Goal: Complete application form

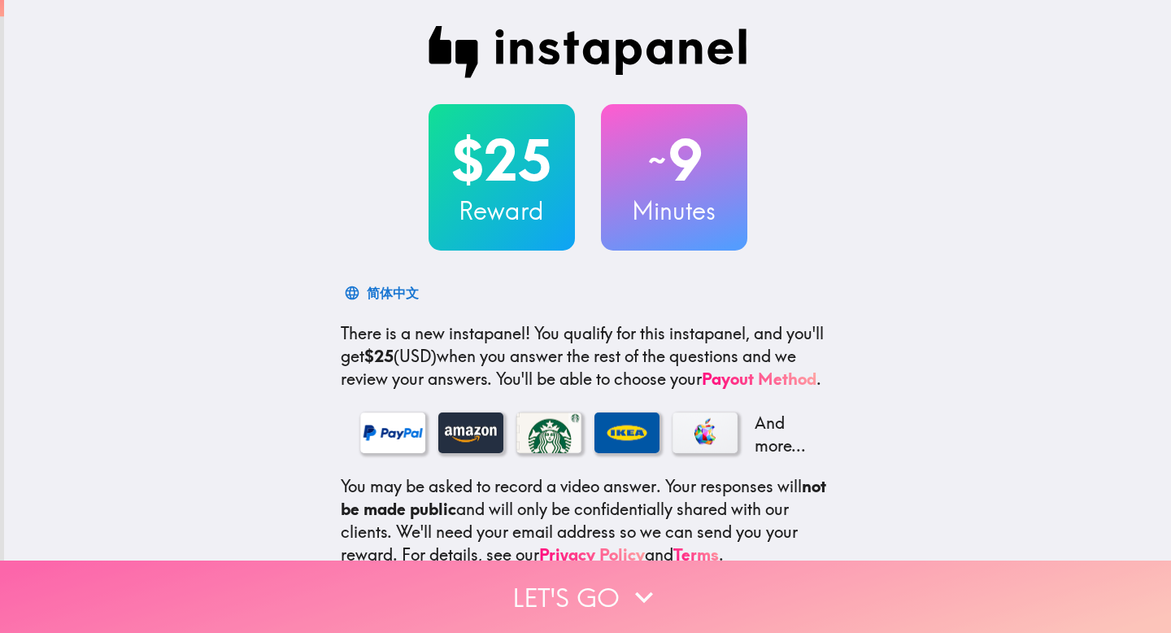
click at [558, 217] on button "Let's go" at bounding box center [585, 596] width 1171 height 72
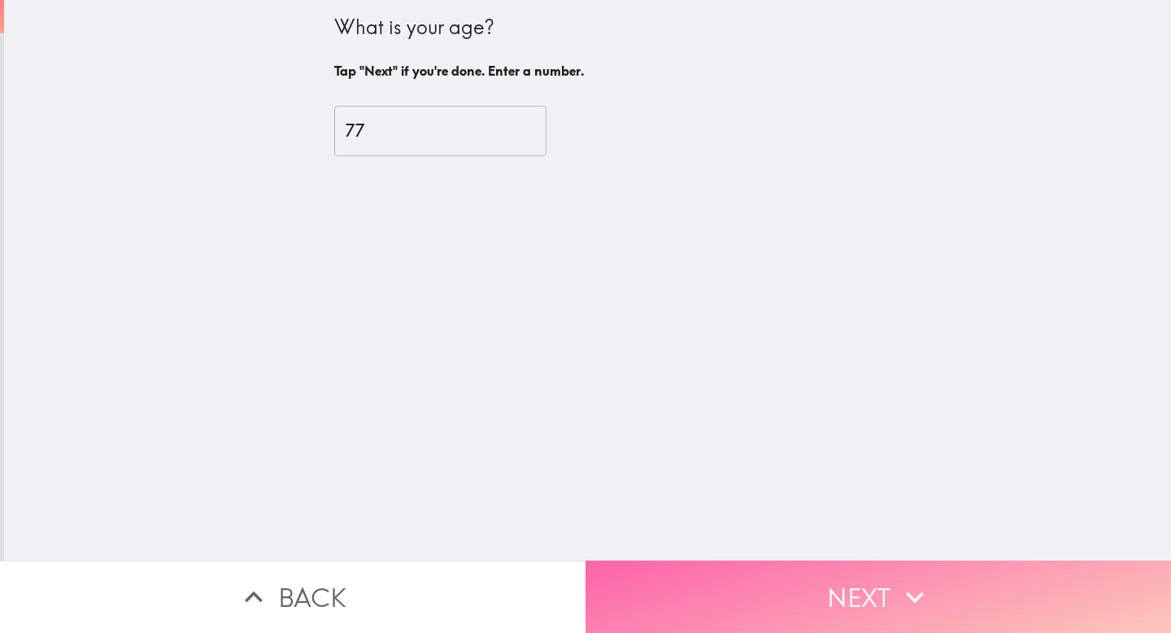
click at [576, 217] on button "Next" at bounding box center [879, 596] width 586 height 72
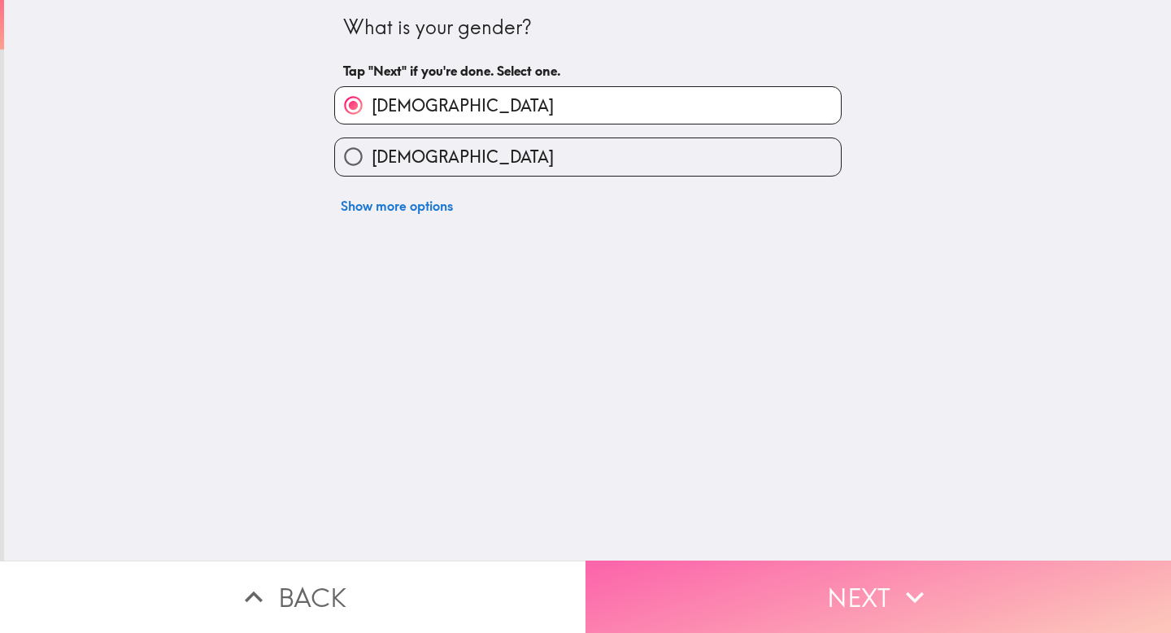
click at [576, 217] on button "Next" at bounding box center [879, 596] width 586 height 72
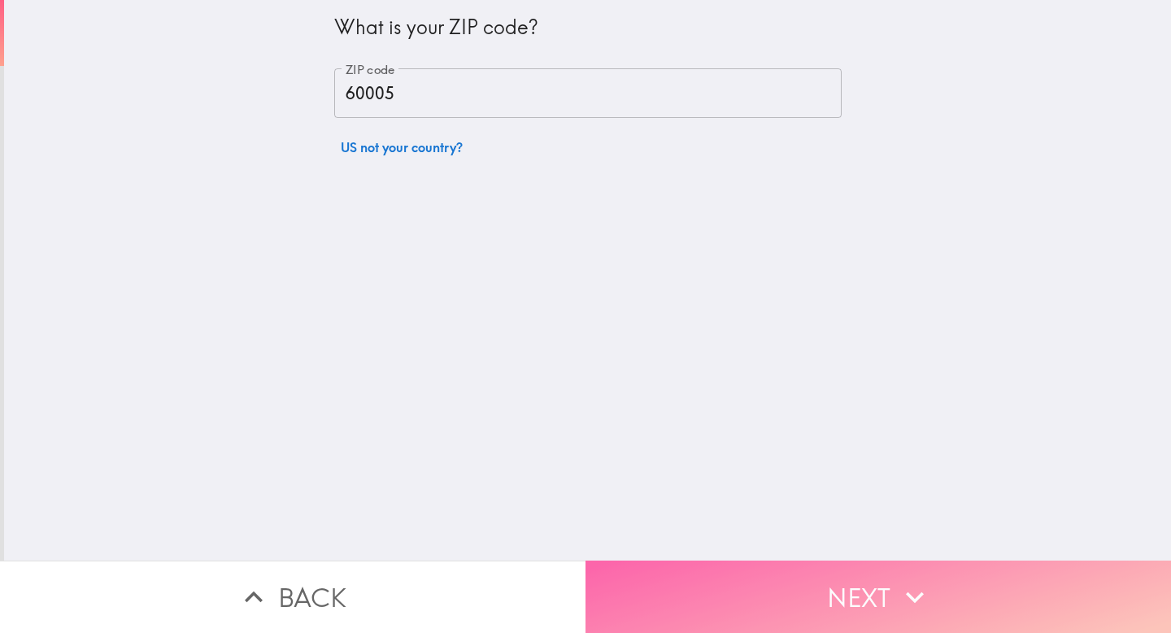
click at [576, 217] on button "Next" at bounding box center [879, 596] width 586 height 72
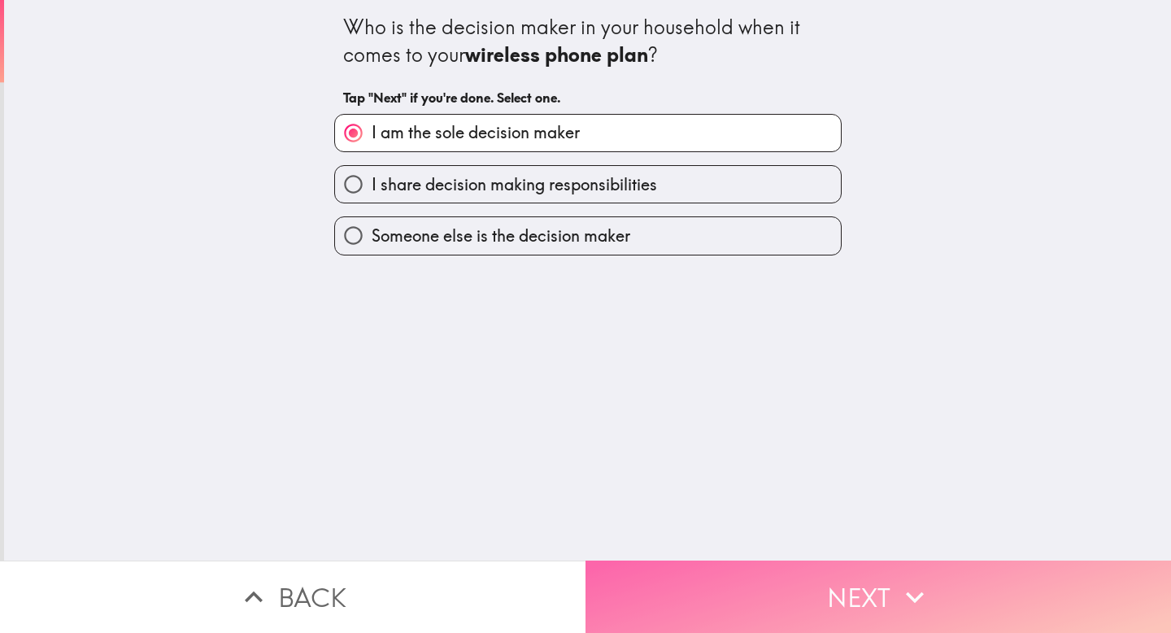
click at [576, 217] on button "Next" at bounding box center [879, 596] width 586 height 72
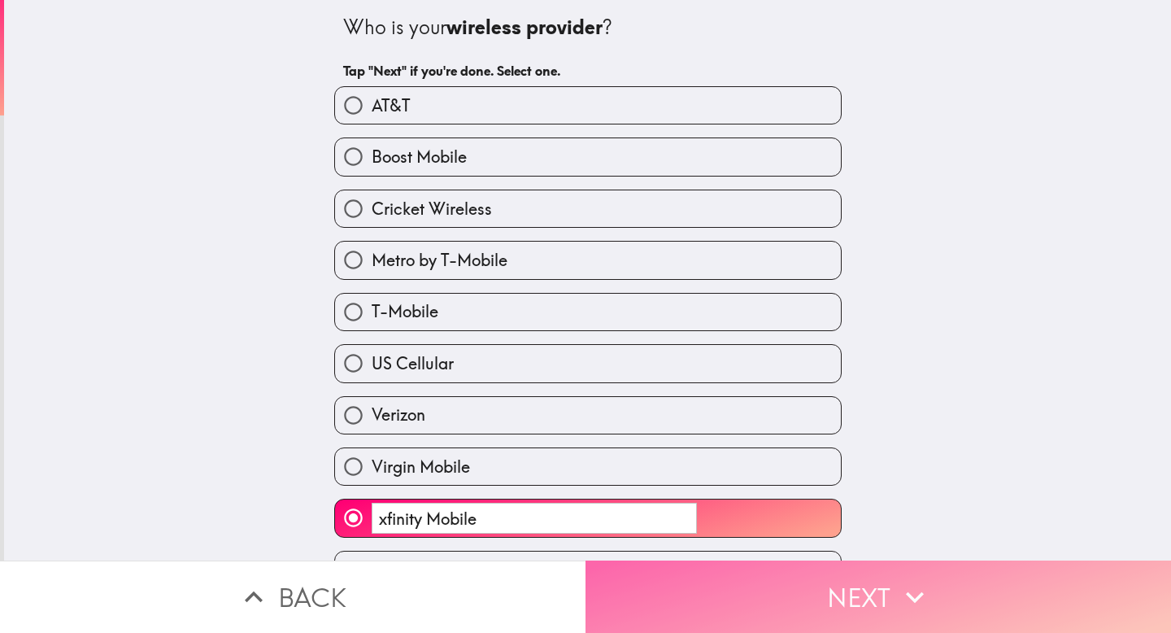
click at [576, 217] on button "Next" at bounding box center [879, 596] width 586 height 72
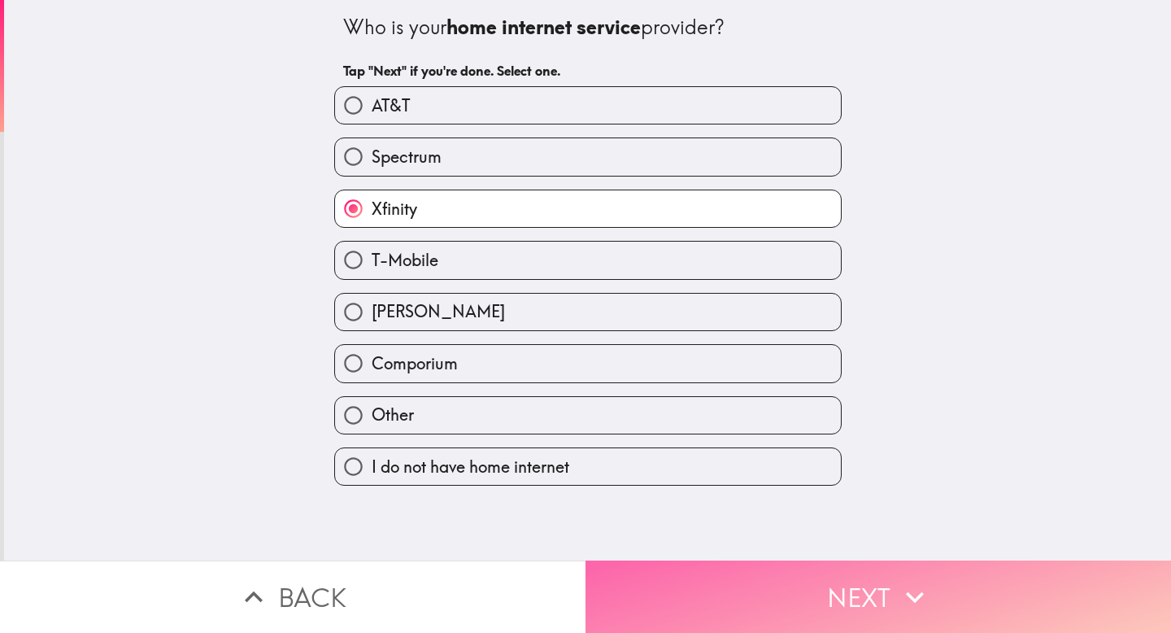
click at [576, 217] on button "Next" at bounding box center [879, 596] width 586 height 72
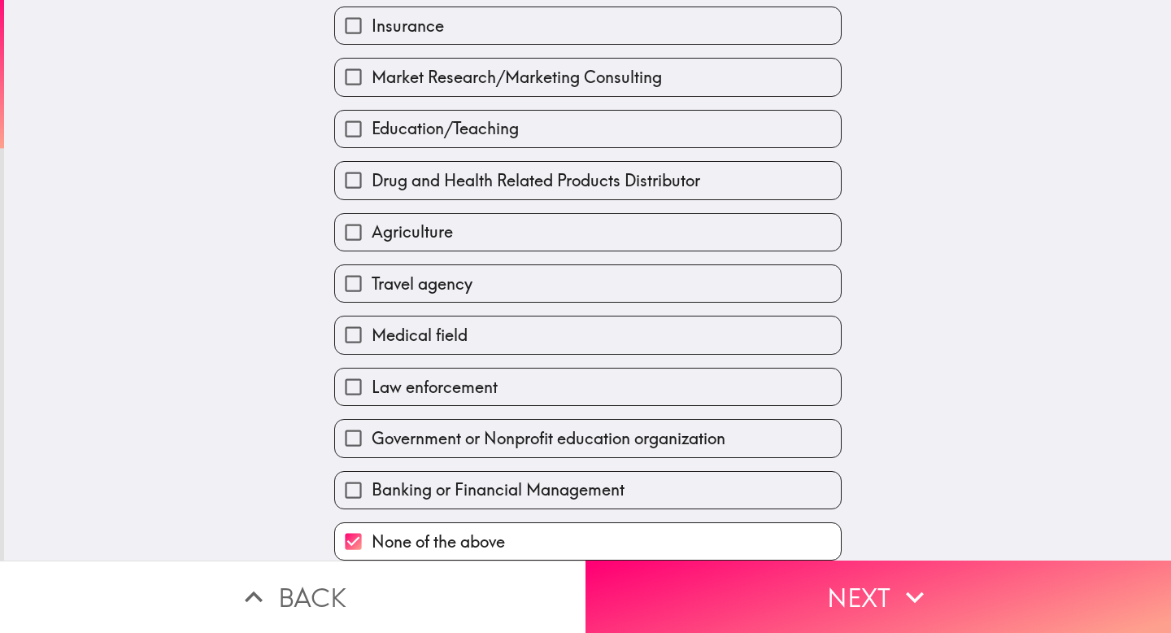
scroll to position [285, 0]
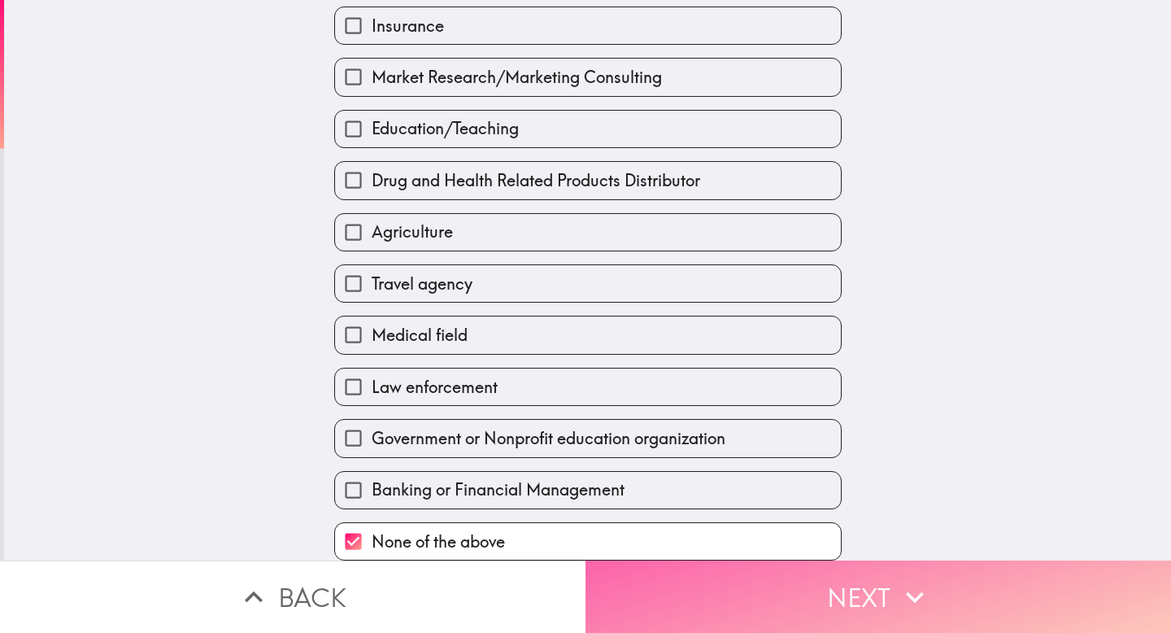
click at [576, 217] on icon "button" at bounding box center [915, 597] width 36 height 36
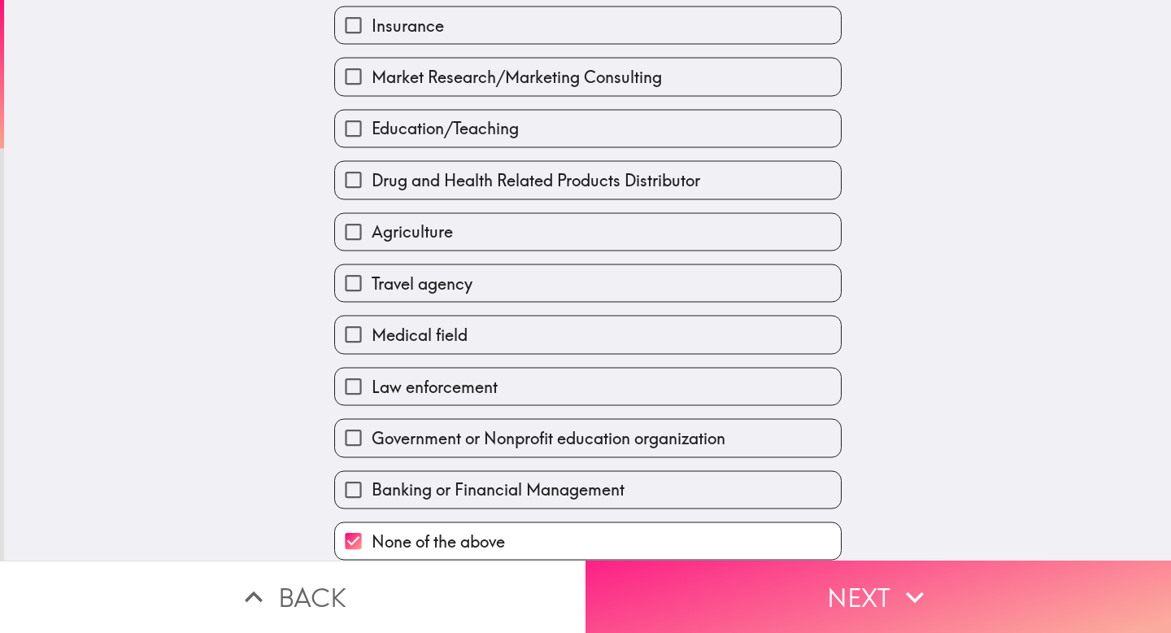
scroll to position [0, 0]
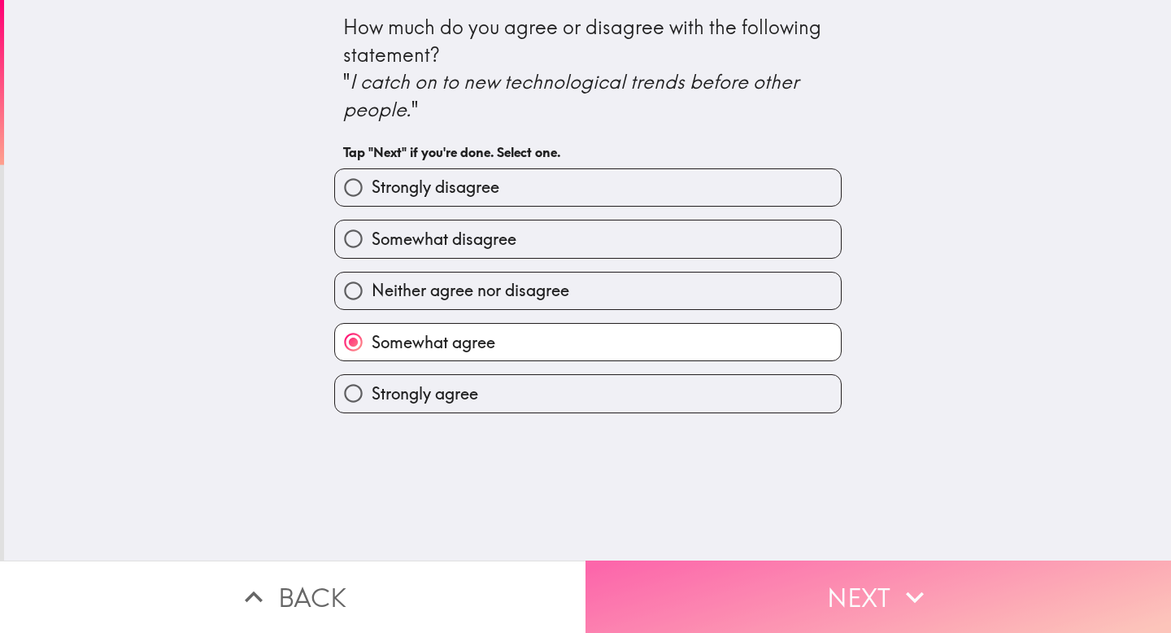
click at [576, 217] on icon "button" at bounding box center [915, 597] width 36 height 36
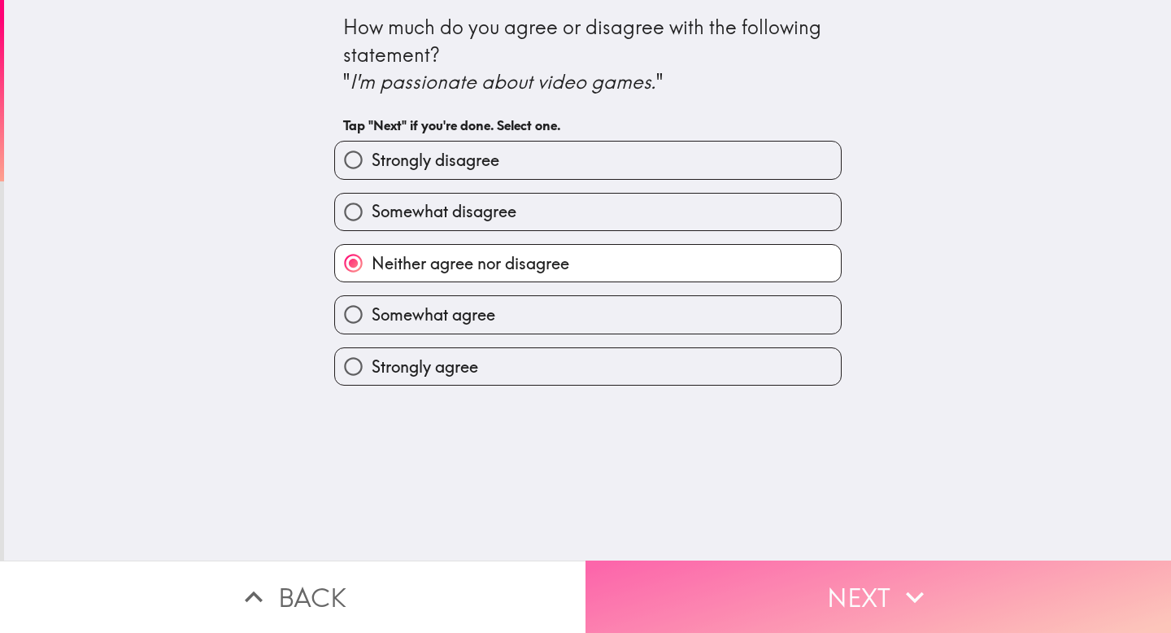
click at [576, 217] on icon "button" at bounding box center [915, 597] width 36 height 36
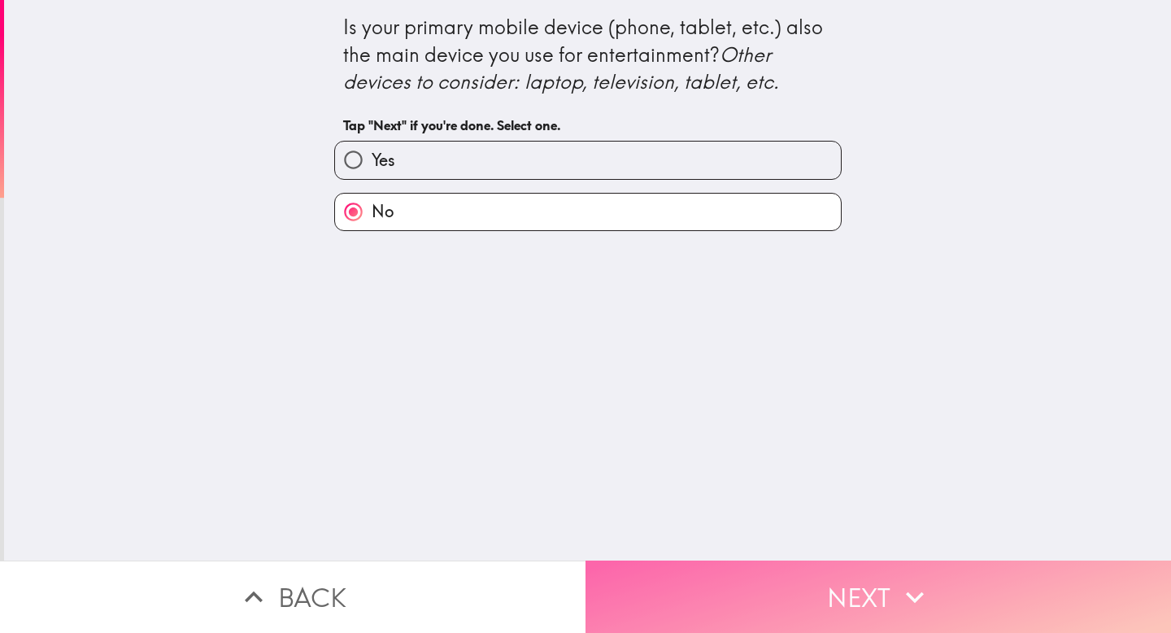
click at [576, 217] on icon "button" at bounding box center [915, 597] width 36 height 36
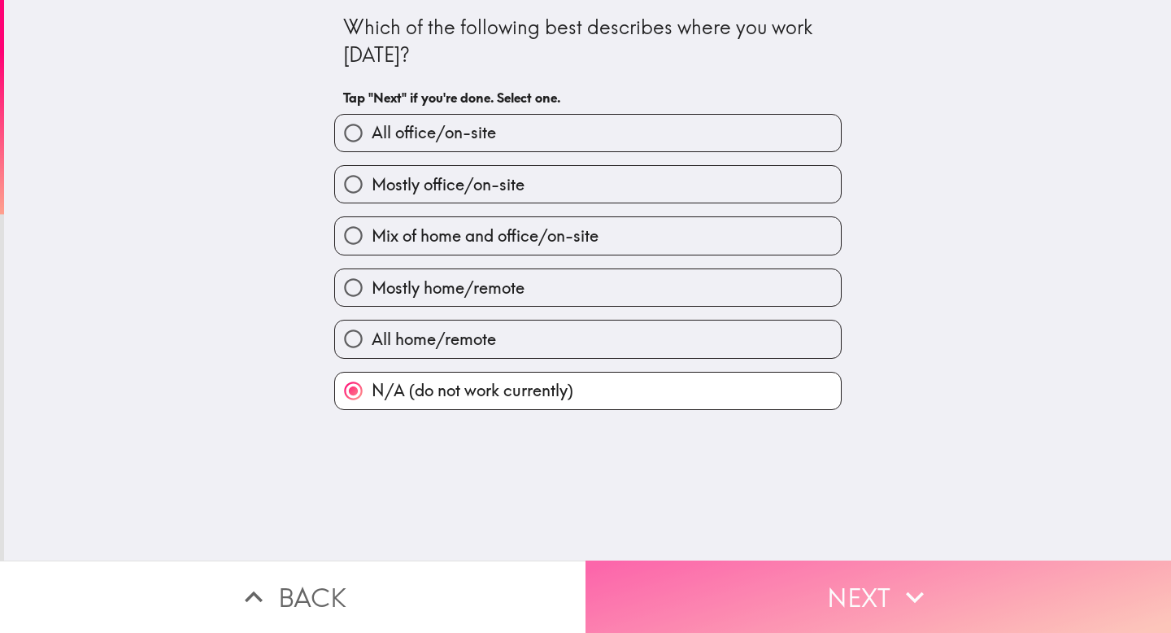
click at [576, 217] on icon "button" at bounding box center [915, 597] width 36 height 36
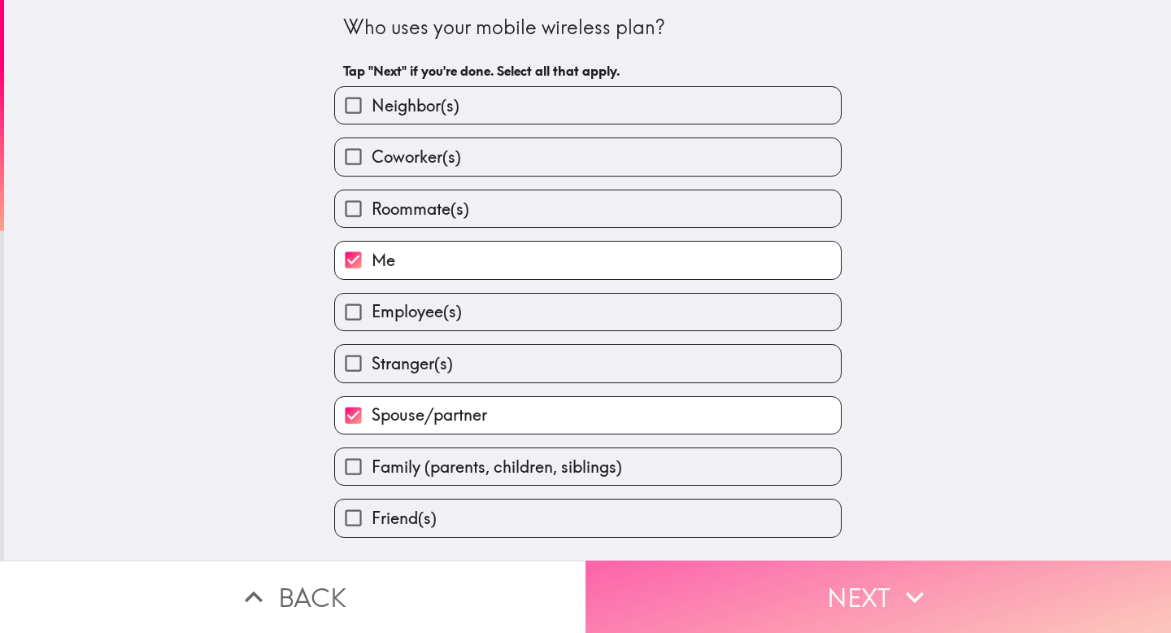
click at [576, 217] on icon "button" at bounding box center [915, 597] width 36 height 36
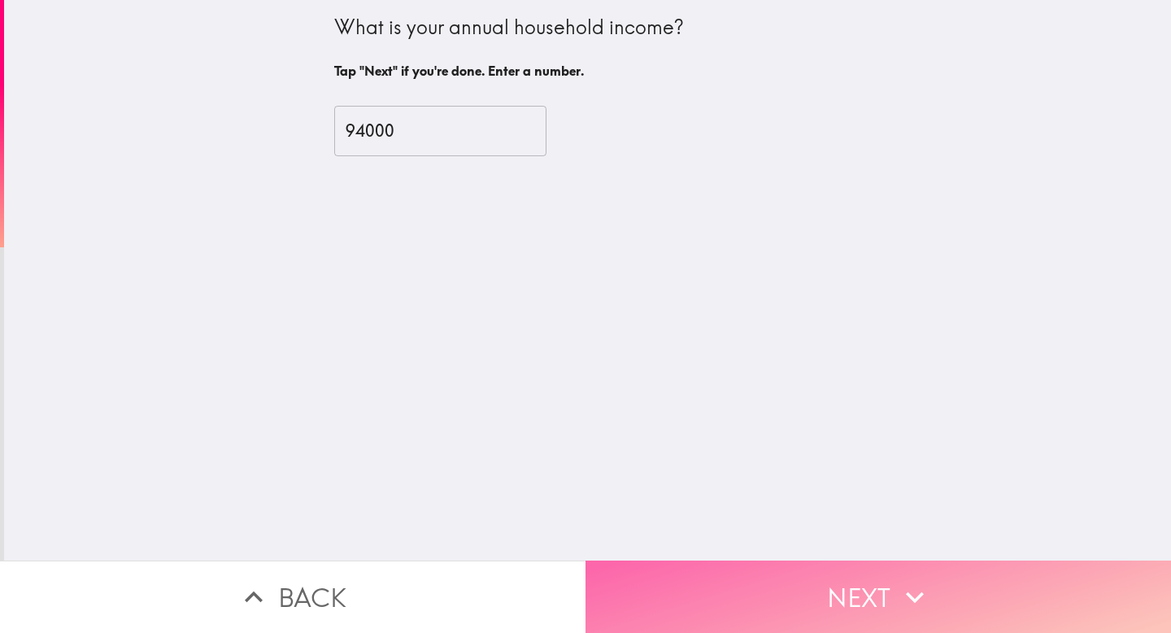
click at [576, 217] on icon "button" at bounding box center [915, 597] width 36 height 36
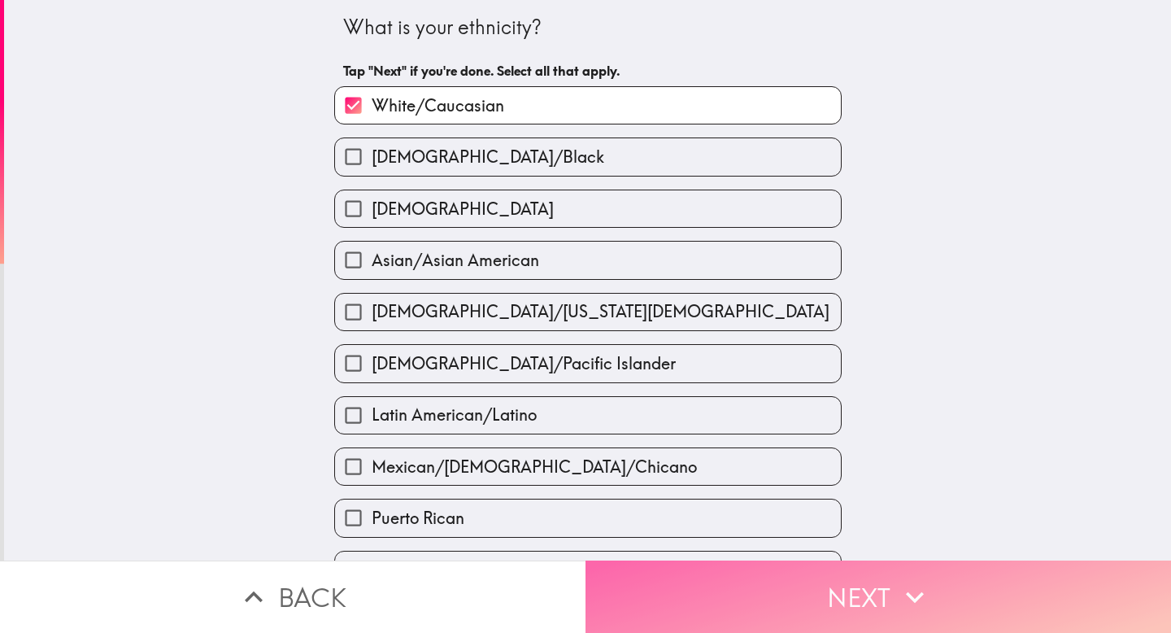
click at [576, 217] on icon "button" at bounding box center [915, 597] width 36 height 36
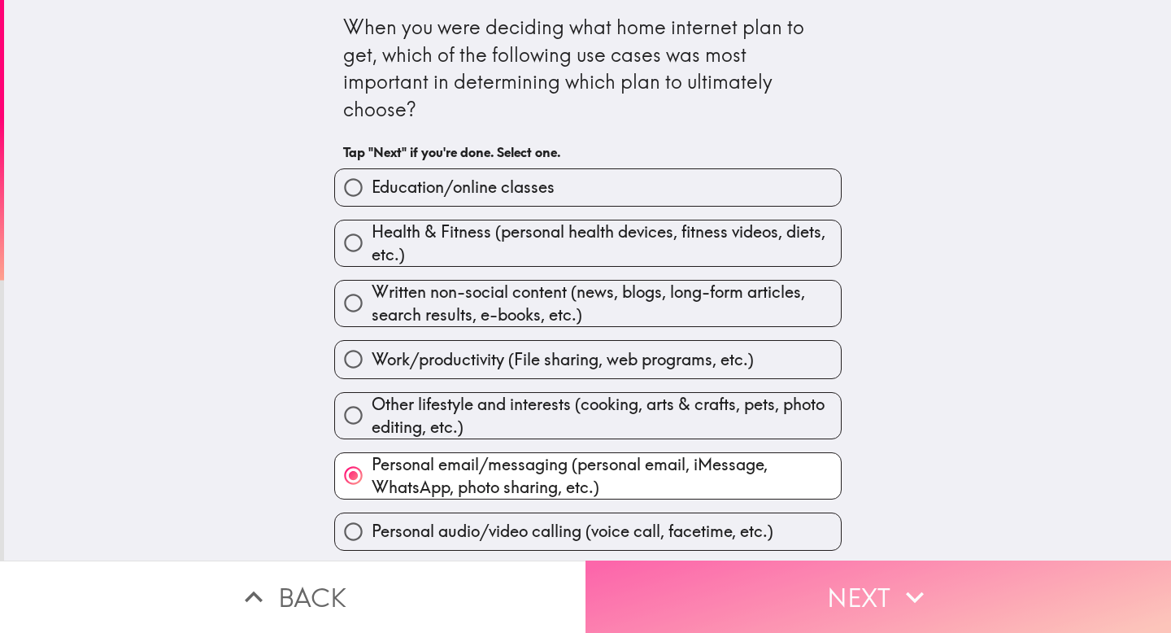
click at [576, 217] on icon "button" at bounding box center [915, 597] width 36 height 36
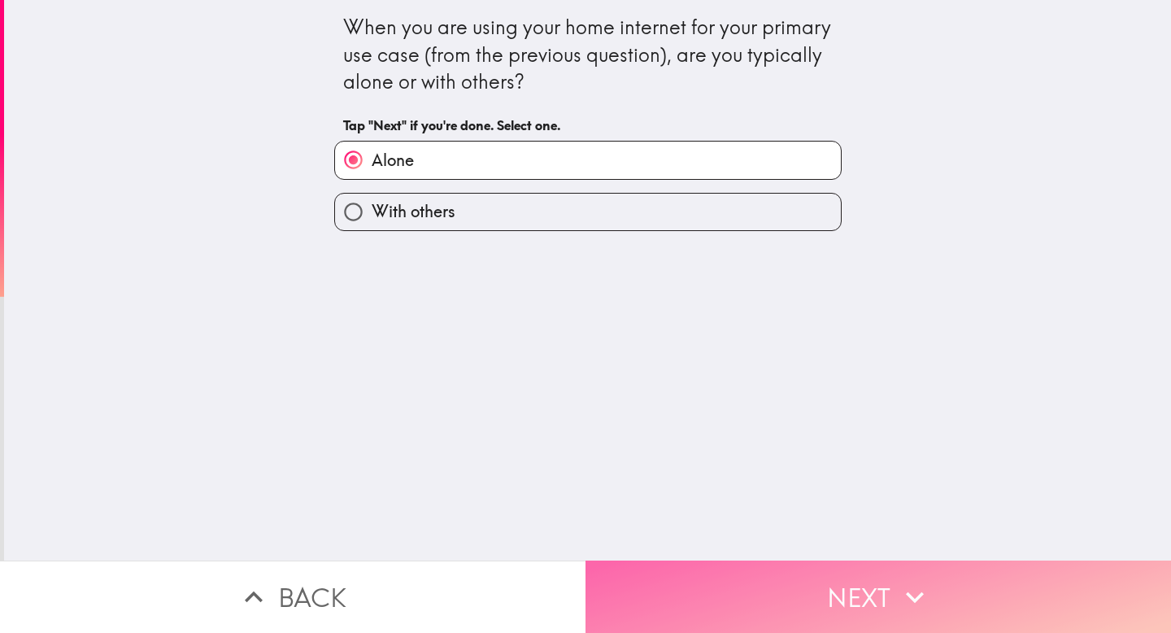
click at [576, 217] on icon "button" at bounding box center [915, 597] width 36 height 36
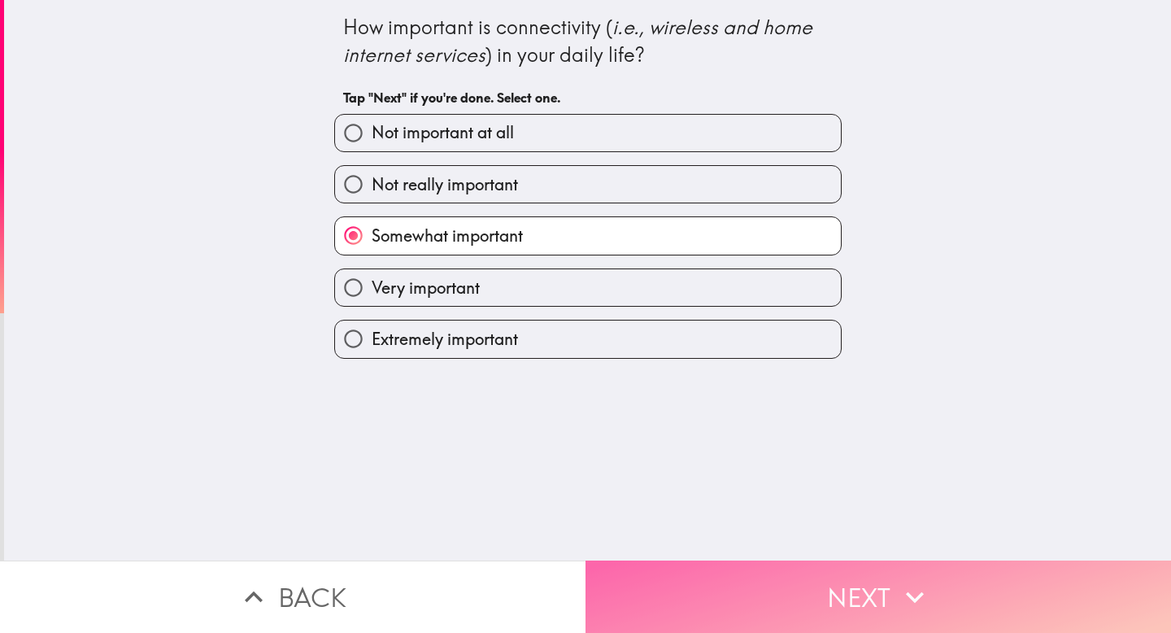
click at [576, 217] on icon "button" at bounding box center [915, 597] width 36 height 36
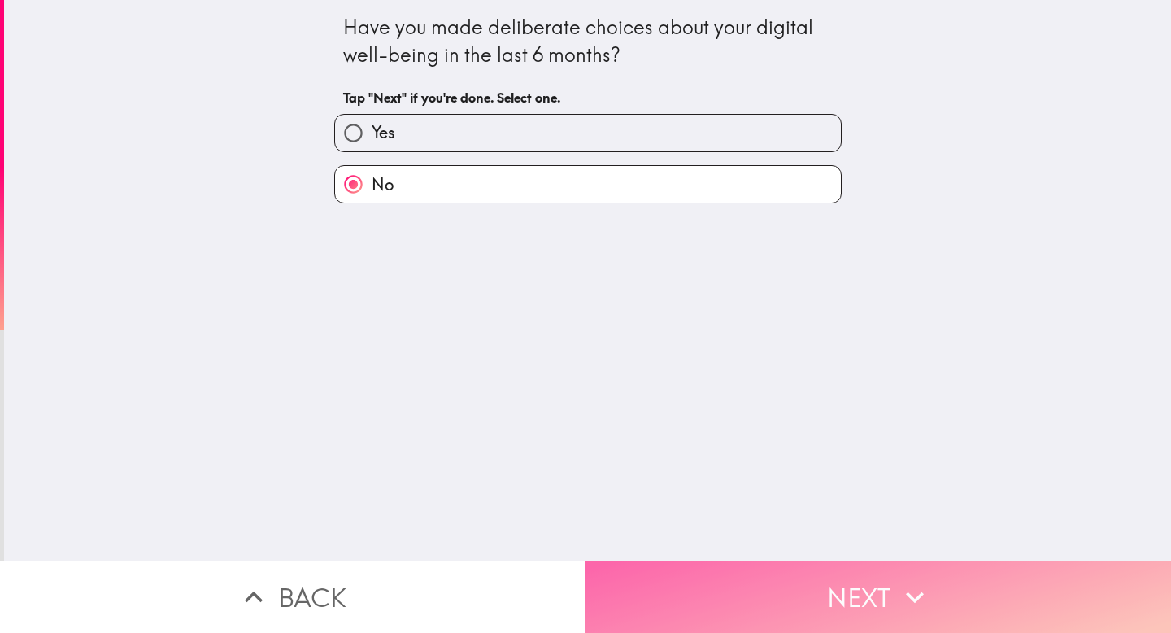
click at [576, 217] on icon "button" at bounding box center [915, 597] width 36 height 36
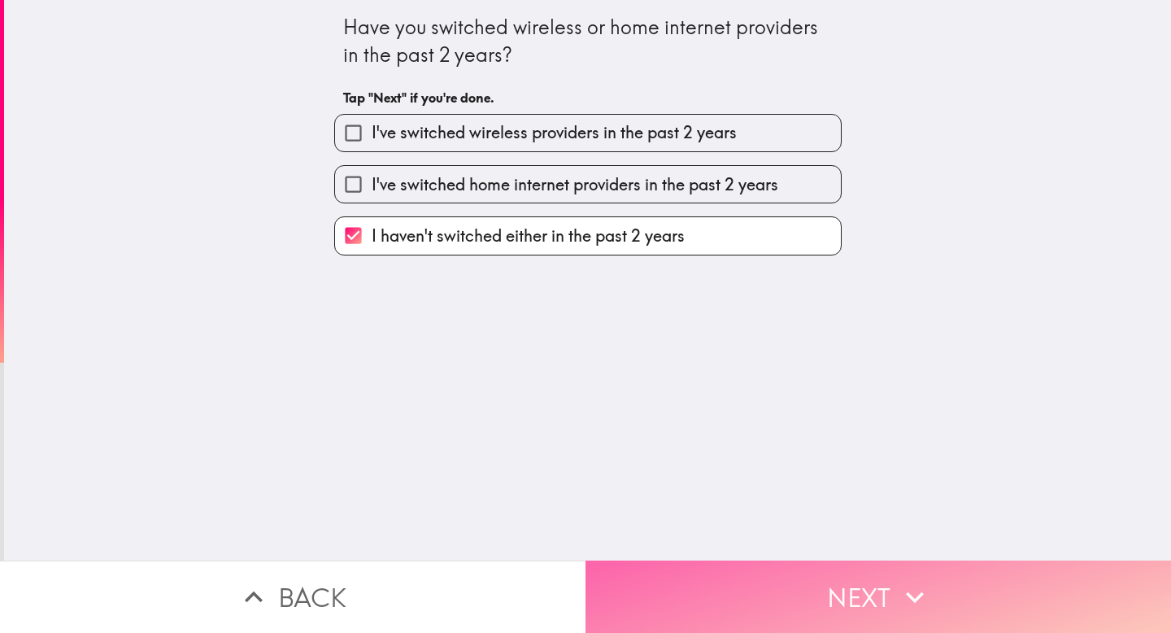
click at [576, 217] on icon "button" at bounding box center [915, 597] width 36 height 36
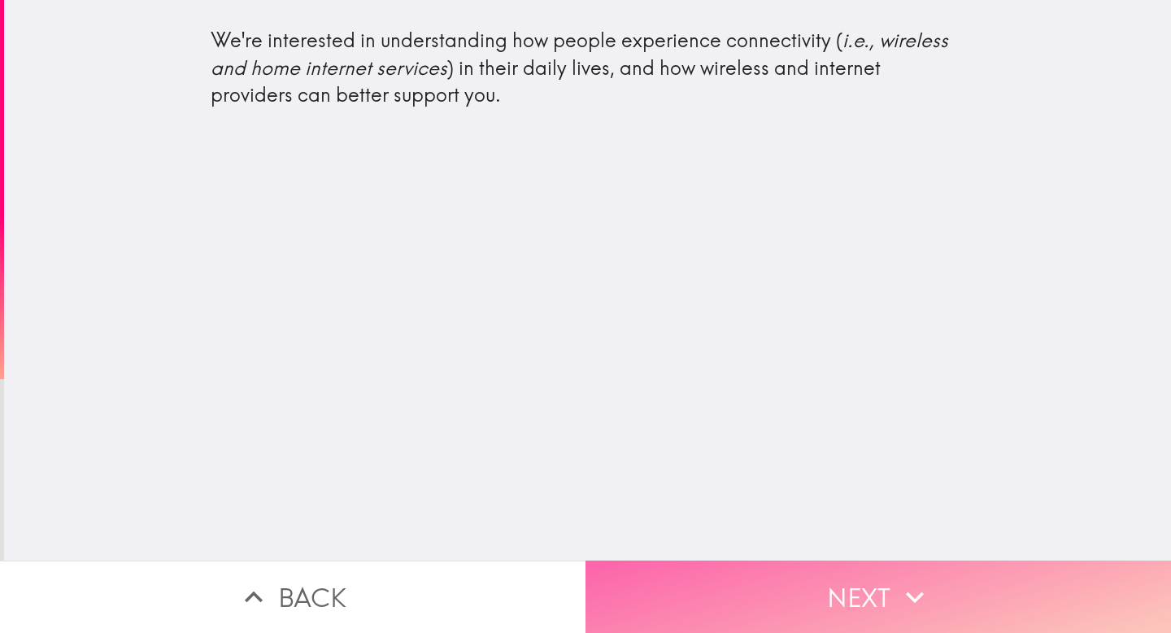
click at [576, 217] on icon "button" at bounding box center [915, 597] width 36 height 36
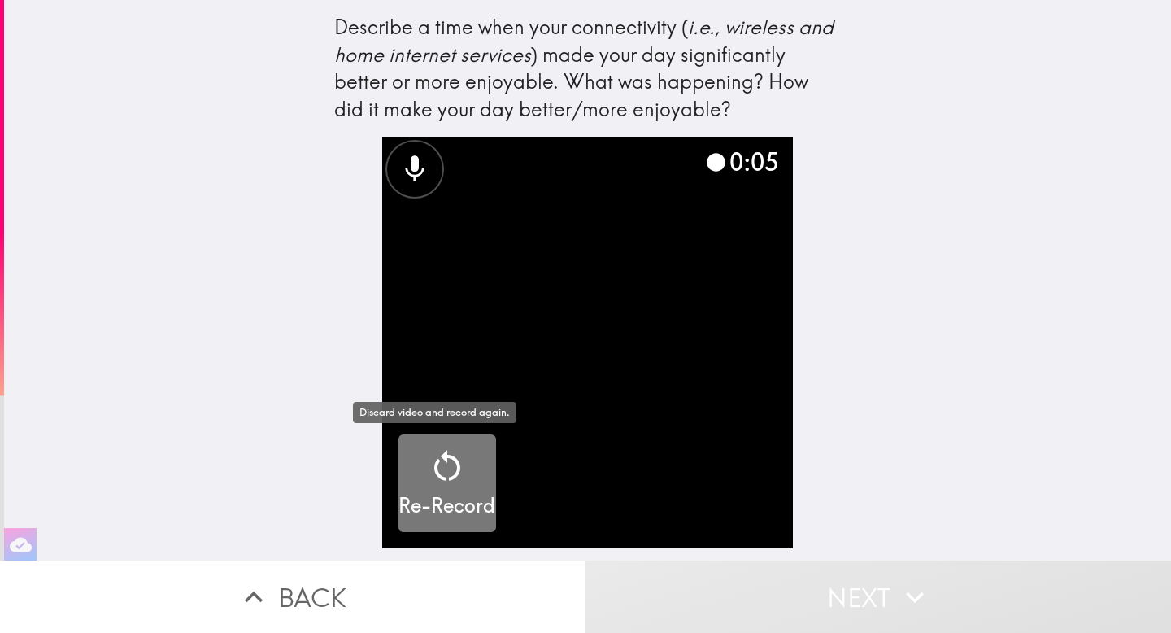
click at [428, 217] on icon "button" at bounding box center [447, 466] width 39 height 39
